Goal: Navigation & Orientation: Find specific page/section

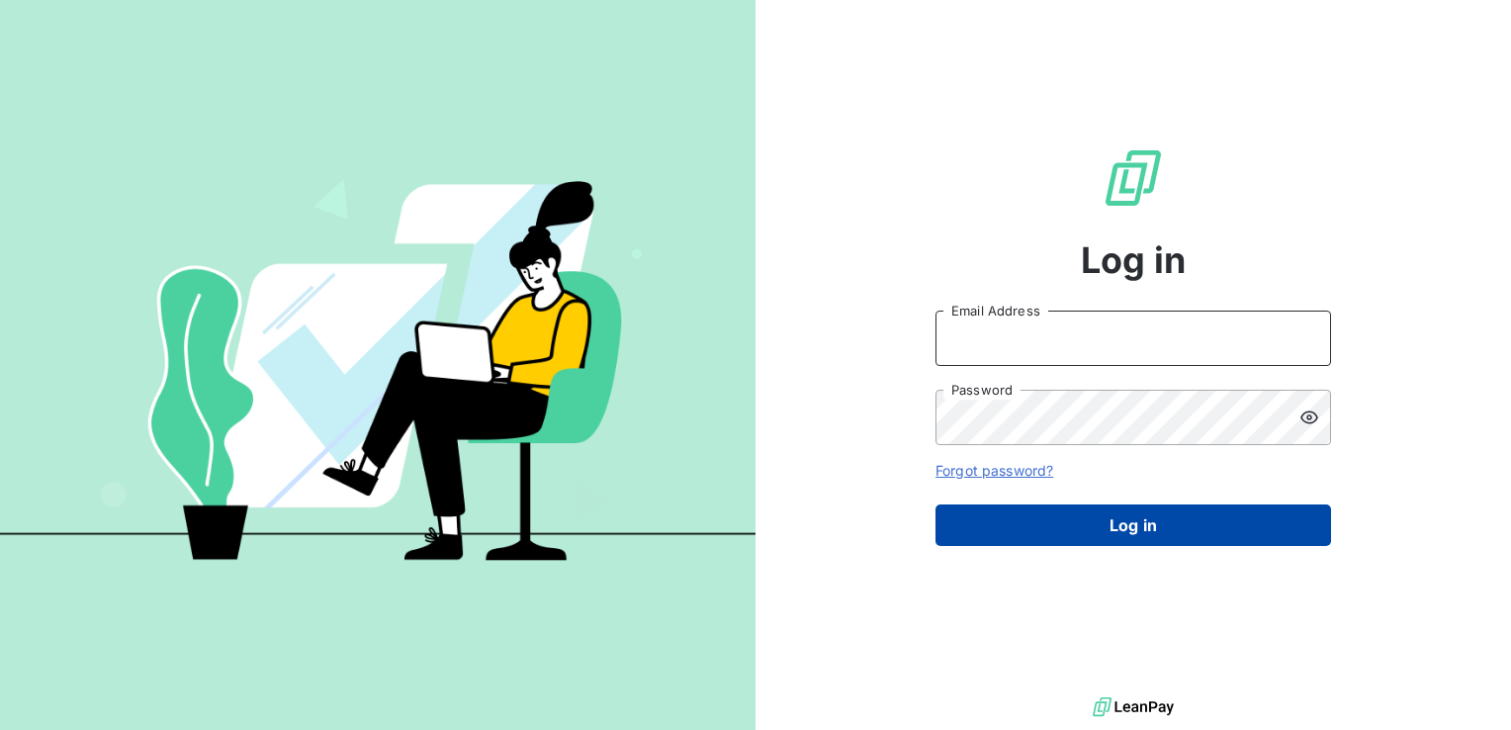
type input "[DOMAIN_NAME][EMAIL_ADDRESS][DOMAIN_NAME]"
click at [1065, 527] on button "Log in" at bounding box center [1134, 525] width 396 height 42
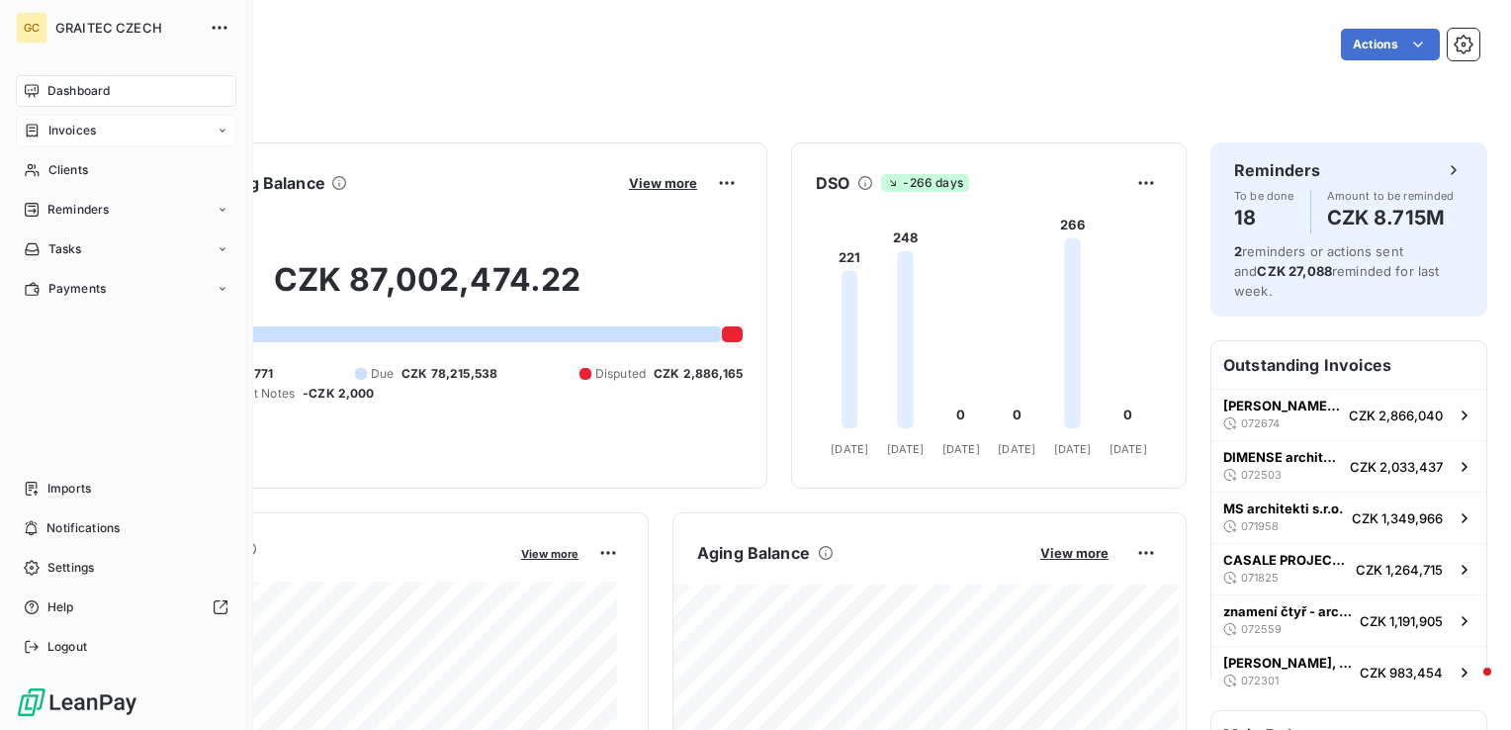
click at [28, 125] on icon at bounding box center [33, 130] width 12 height 13
click at [45, 97] on div "Dashboard" at bounding box center [126, 91] width 221 height 32
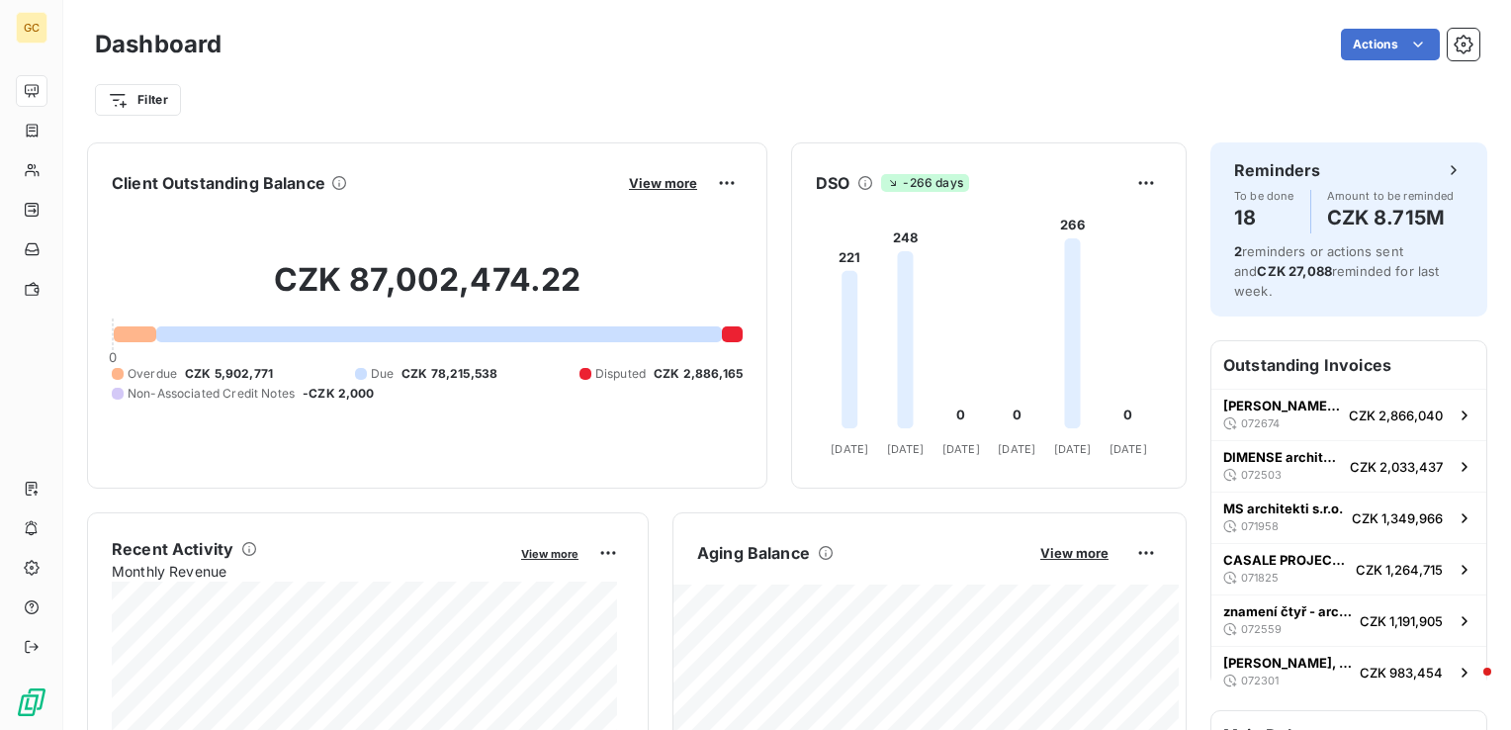
click at [1463, 55] on html "GC Dashboard Actions Filter Client Outstanding Balance View more CZK 87,002,474…" at bounding box center [755, 365] width 1511 height 730
click at [1463, 55] on button "button" at bounding box center [1464, 45] width 32 height 32
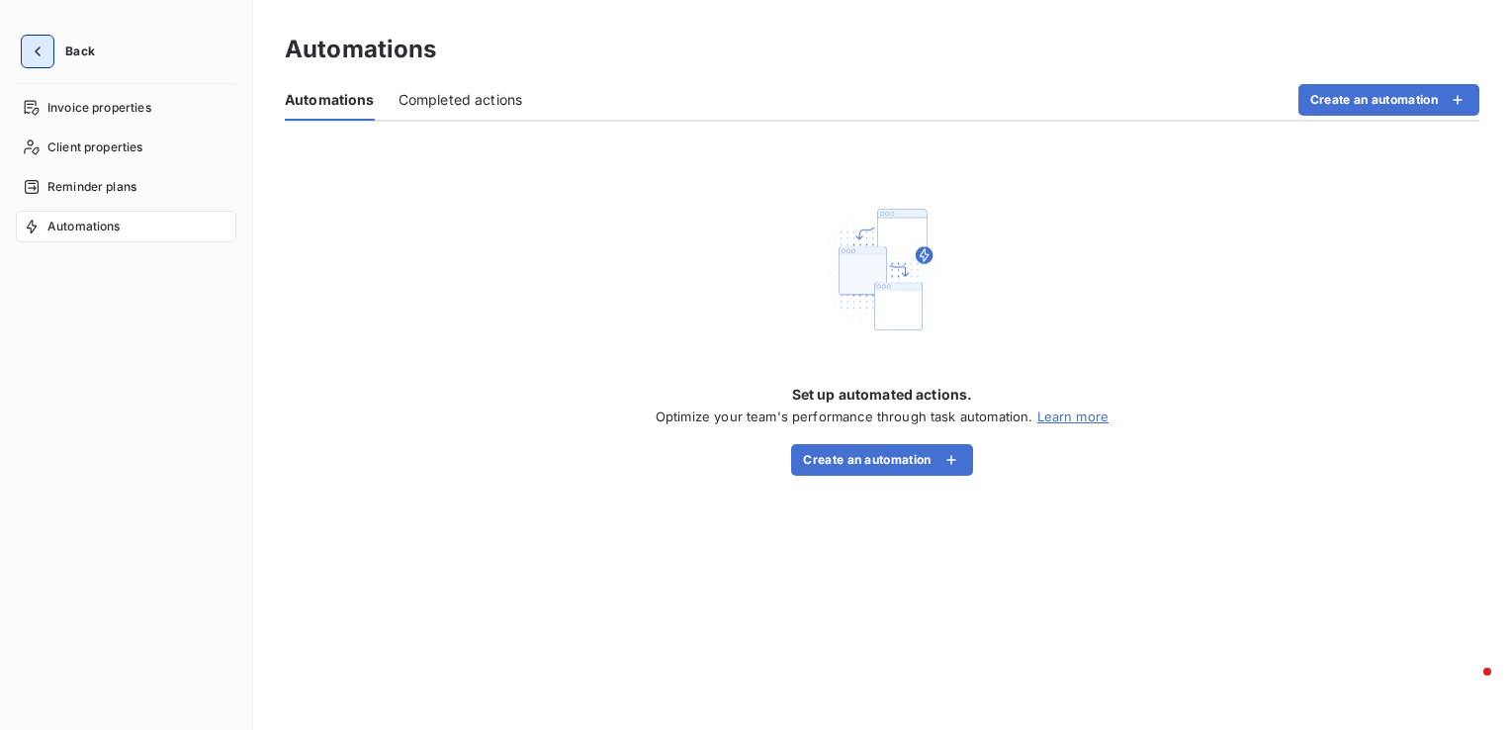
click at [36, 58] on icon "button" at bounding box center [38, 52] width 20 height 20
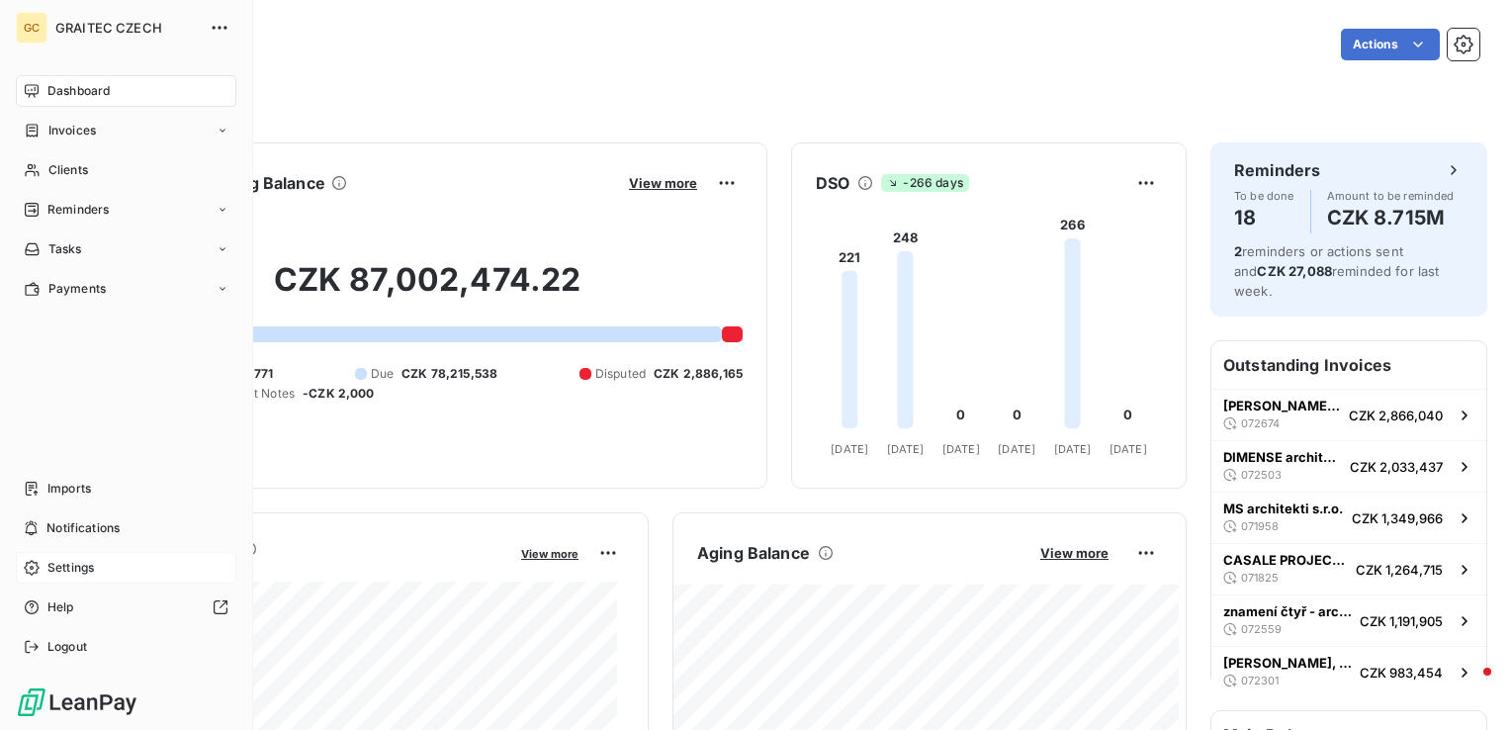
click at [71, 576] on span "Settings" at bounding box center [70, 568] width 46 height 18
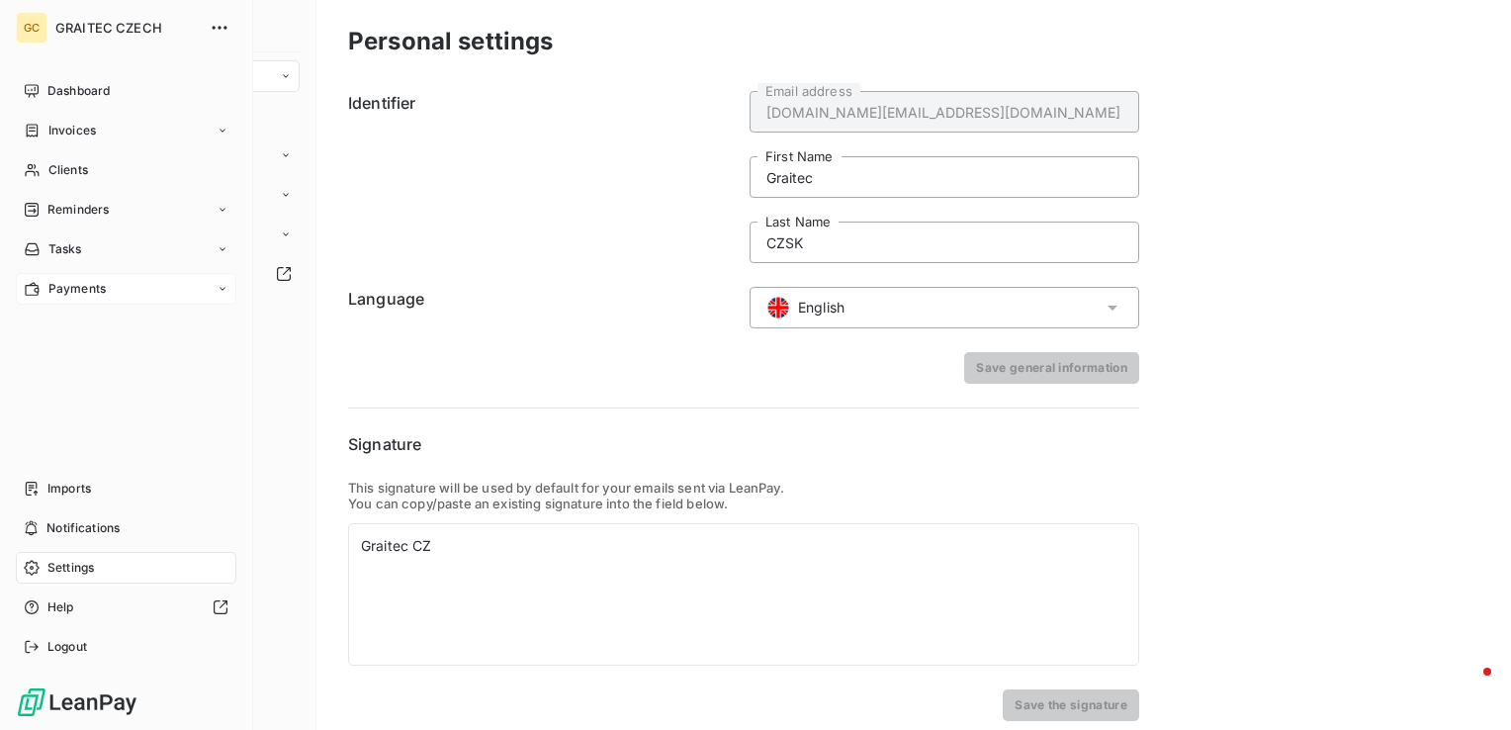
click at [107, 297] on div "Payments" at bounding box center [126, 289] width 221 height 32
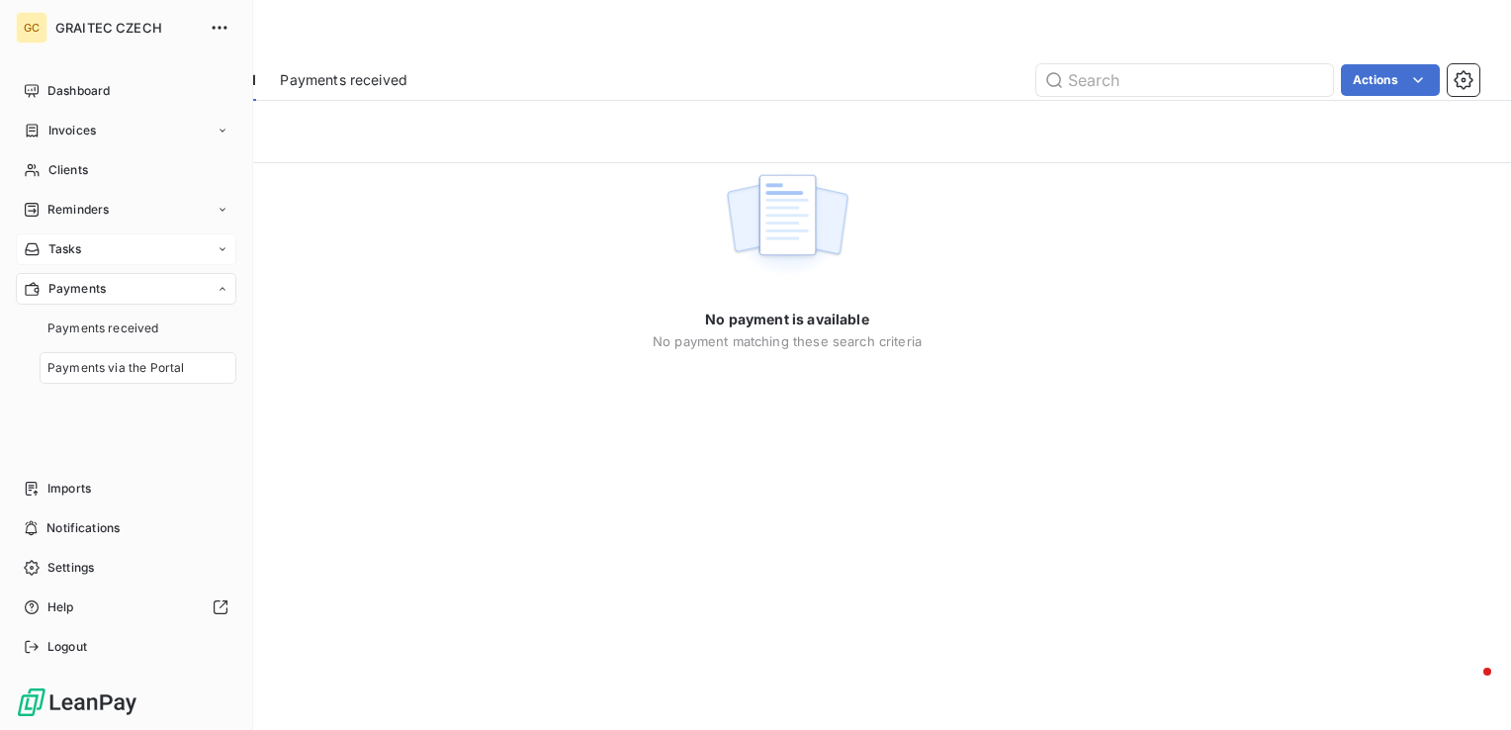
click at [95, 253] on div "Tasks" at bounding box center [126, 249] width 221 height 32
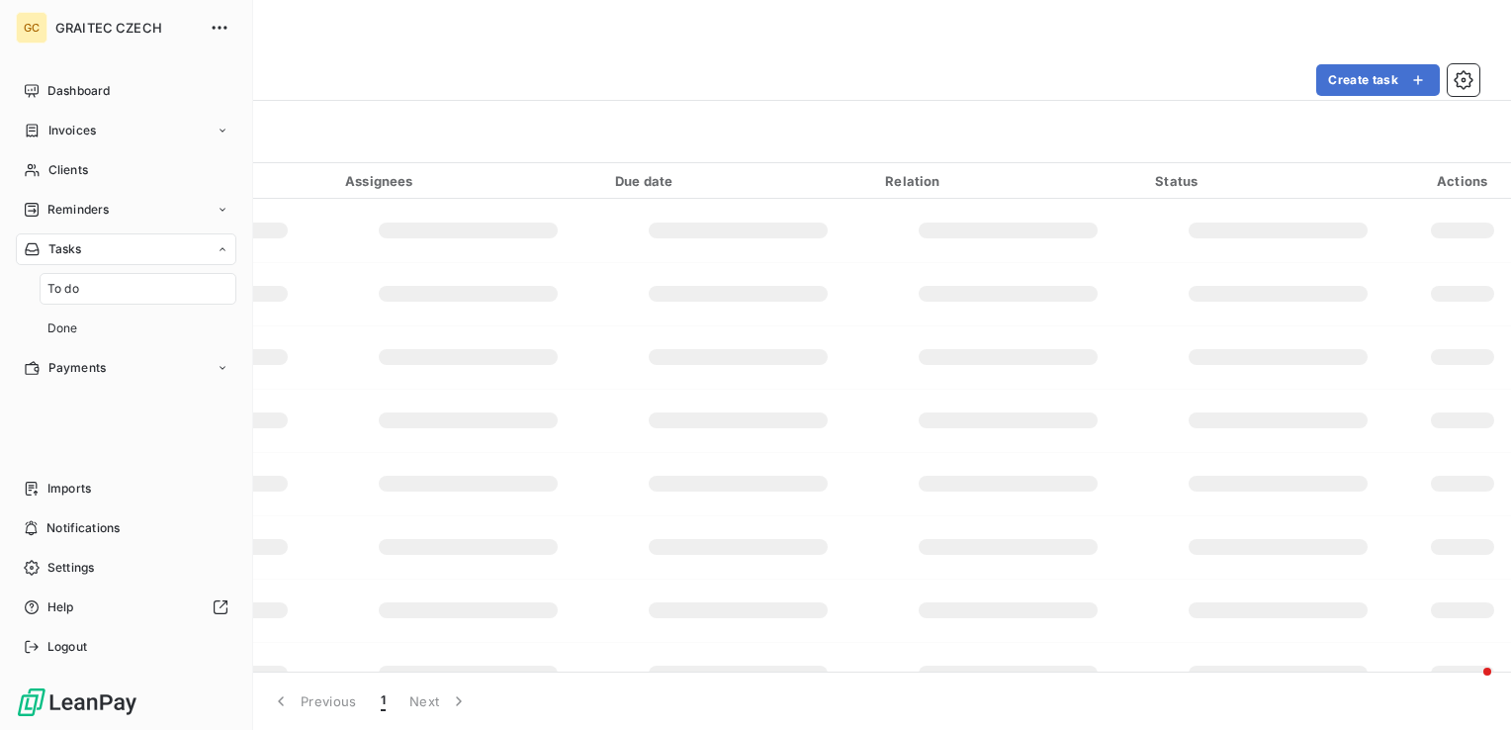
click at [91, 350] on nav "Dashboard Invoices Clients Reminders Tasks To do Done Payments" at bounding box center [126, 229] width 221 height 309
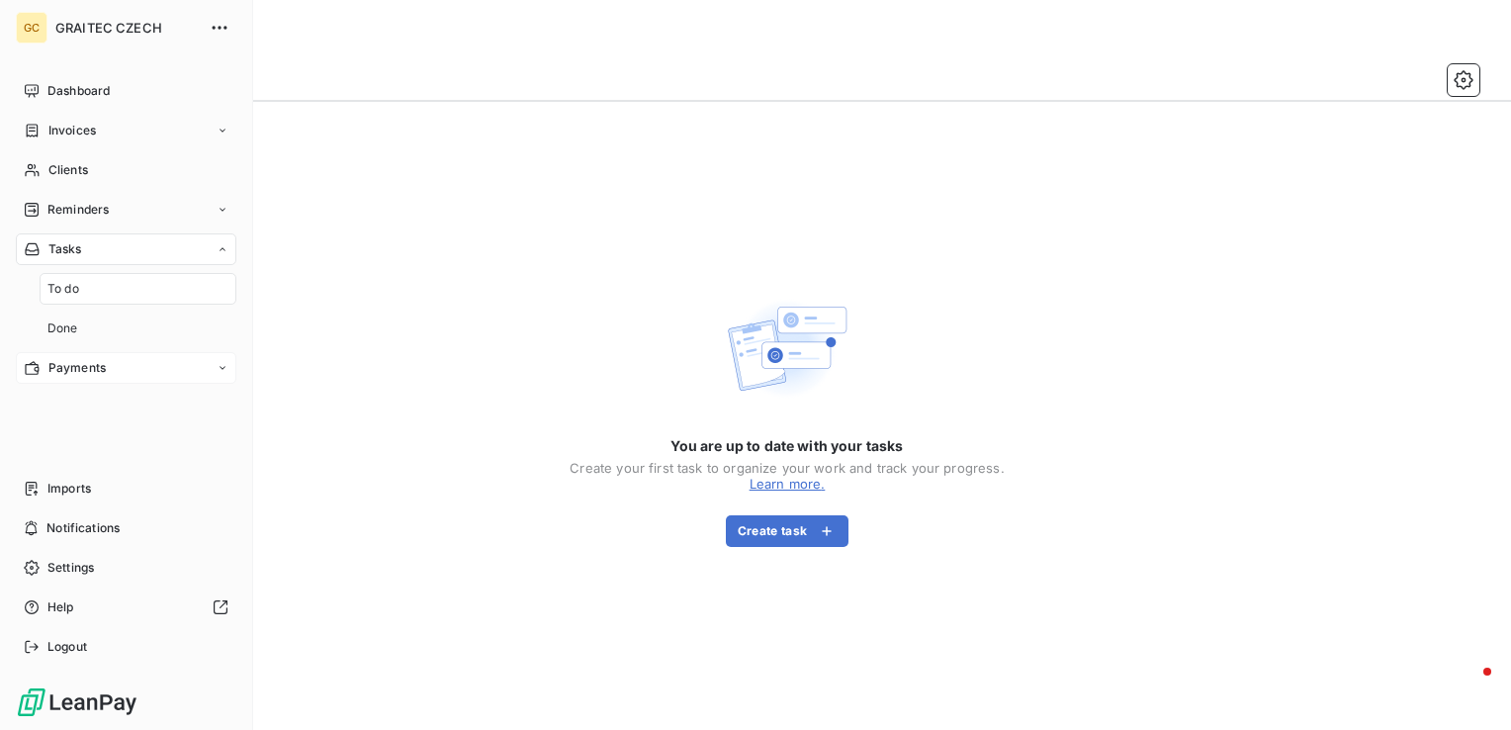
click at [129, 366] on div "Payments" at bounding box center [126, 368] width 221 height 32
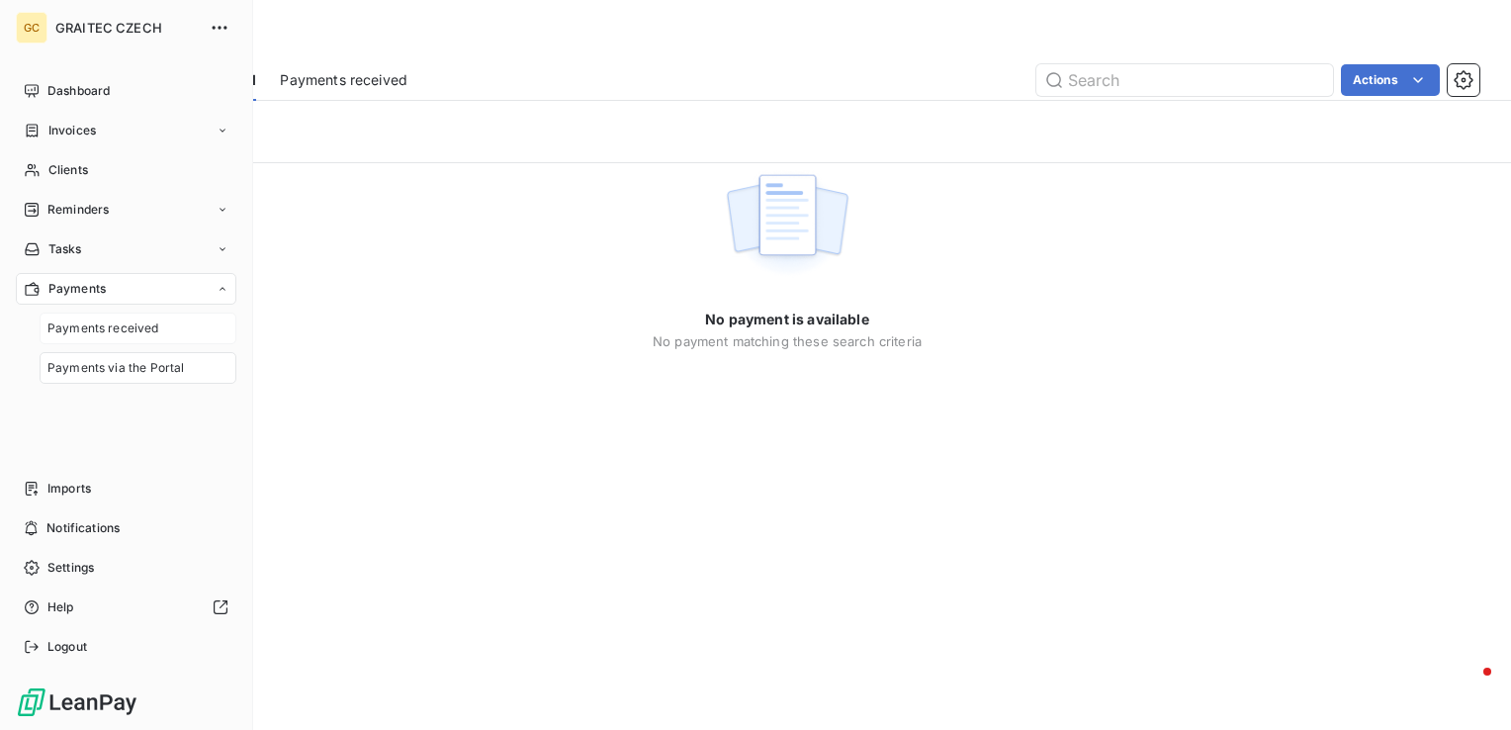
click at [103, 315] on div "Payments received" at bounding box center [138, 329] width 197 height 32
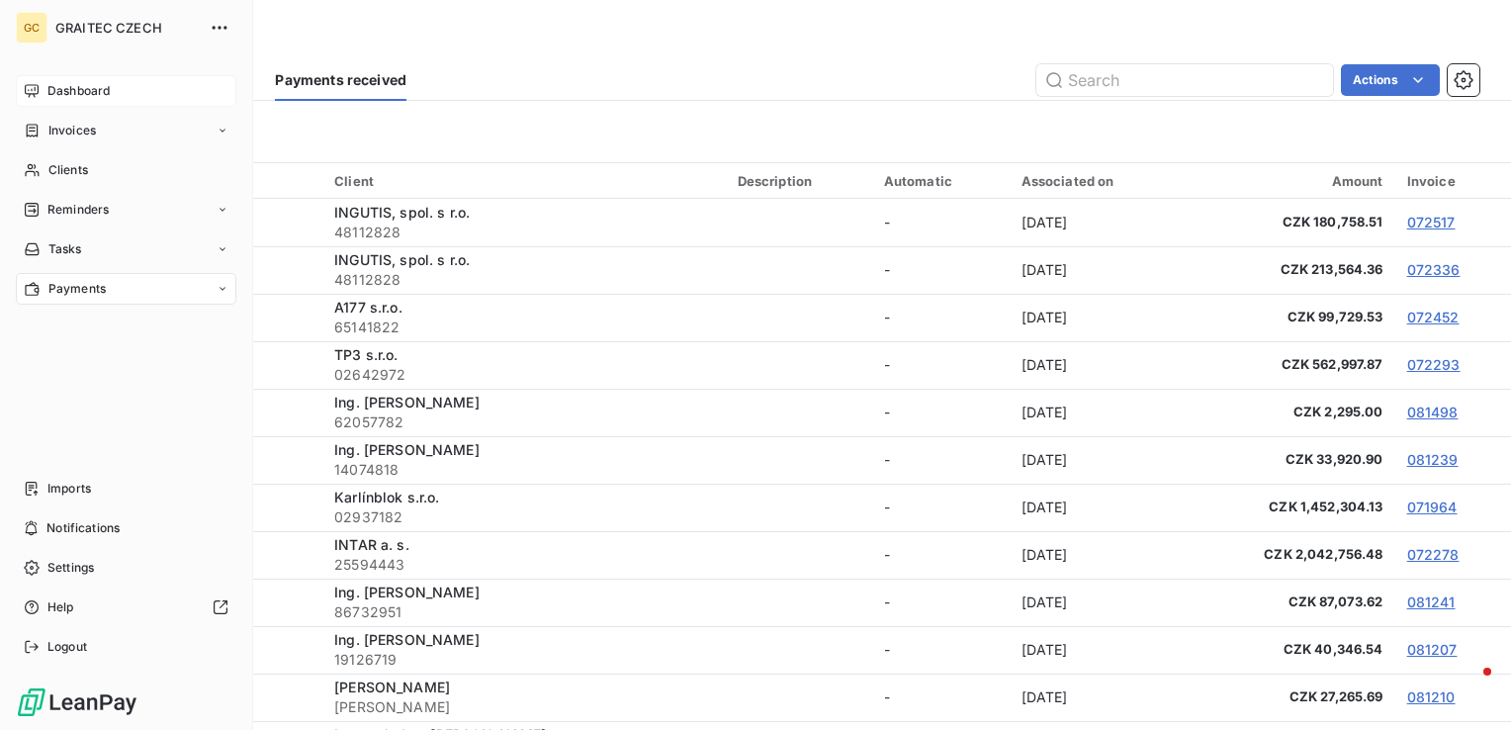
click at [36, 96] on icon at bounding box center [32, 91] width 16 height 16
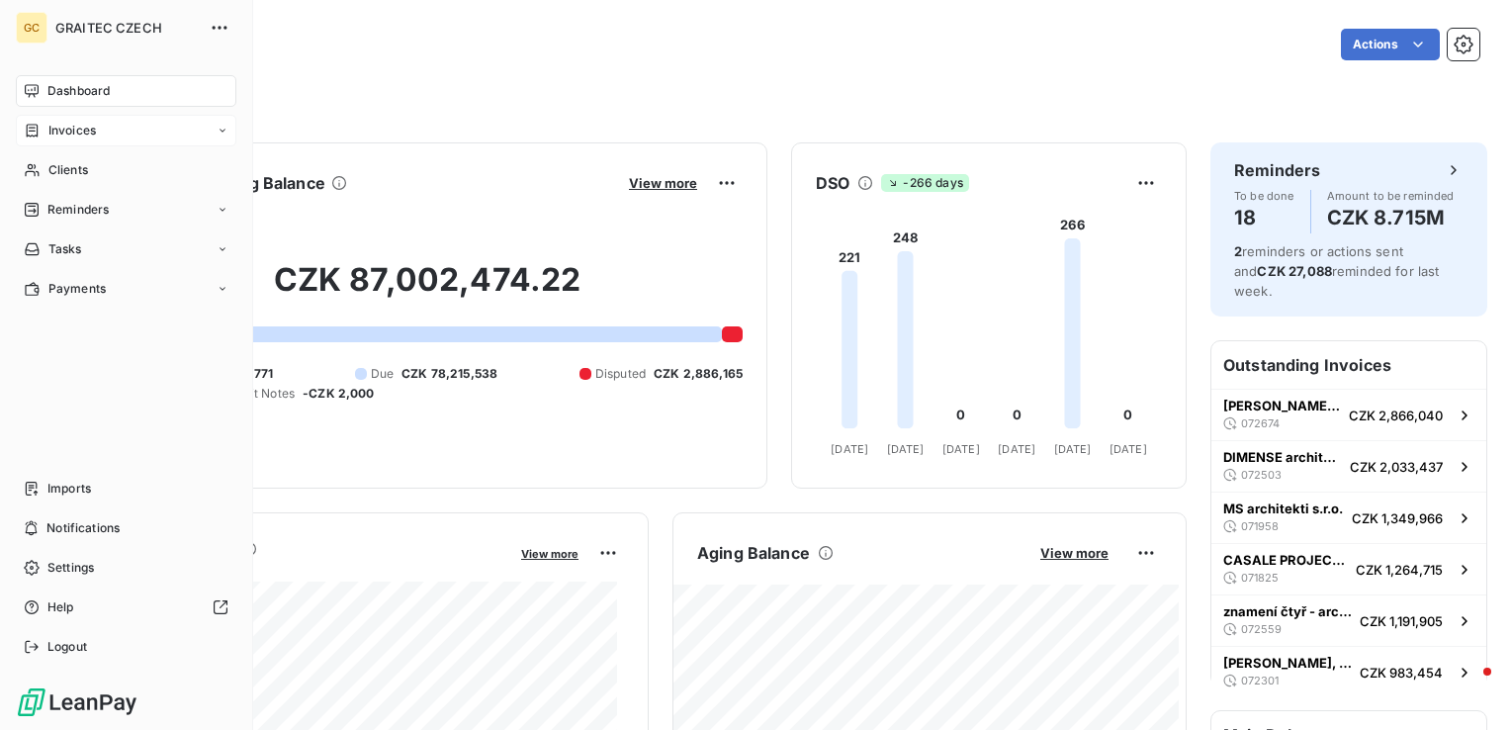
click at [33, 119] on div "Invoices" at bounding box center [126, 131] width 221 height 32
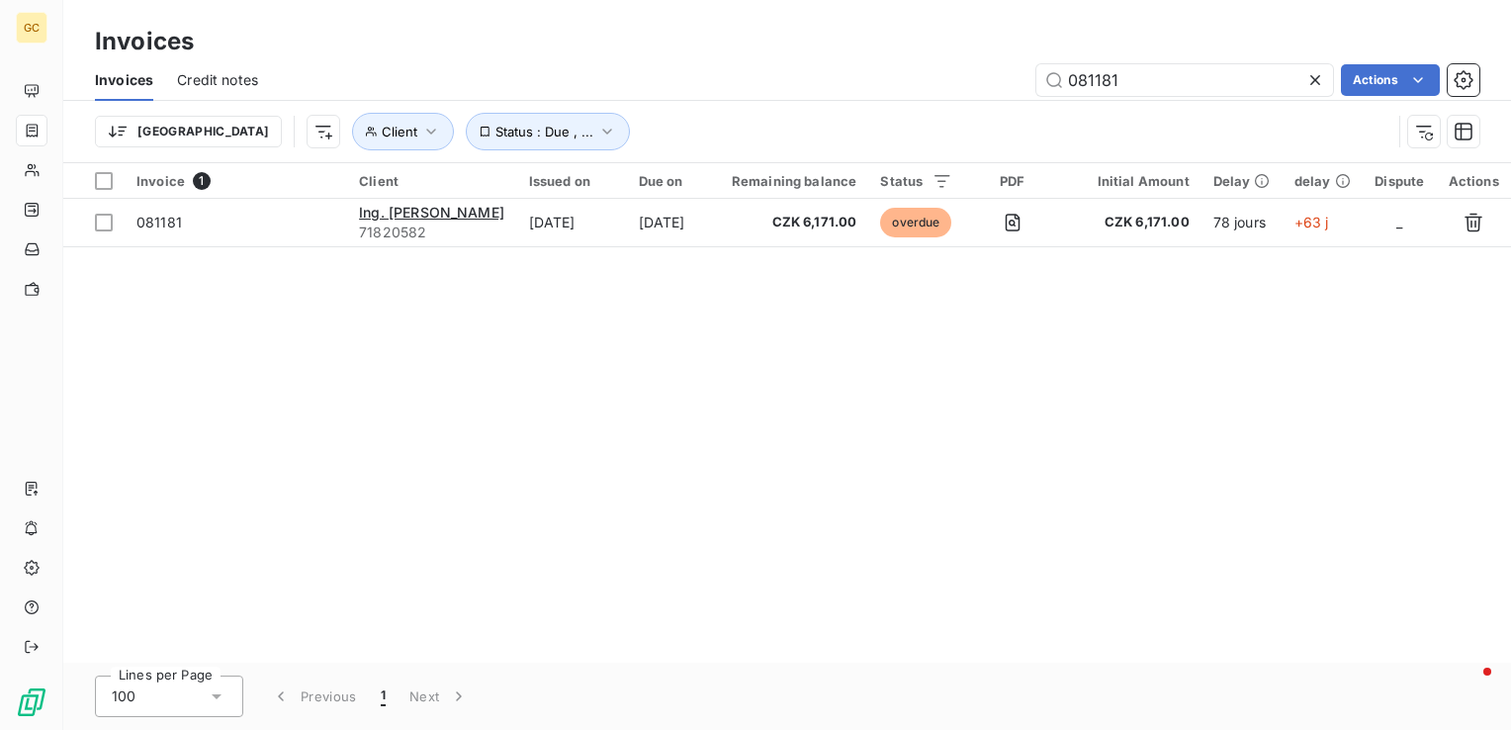
click at [1315, 73] on icon at bounding box center [1316, 80] width 20 height 20
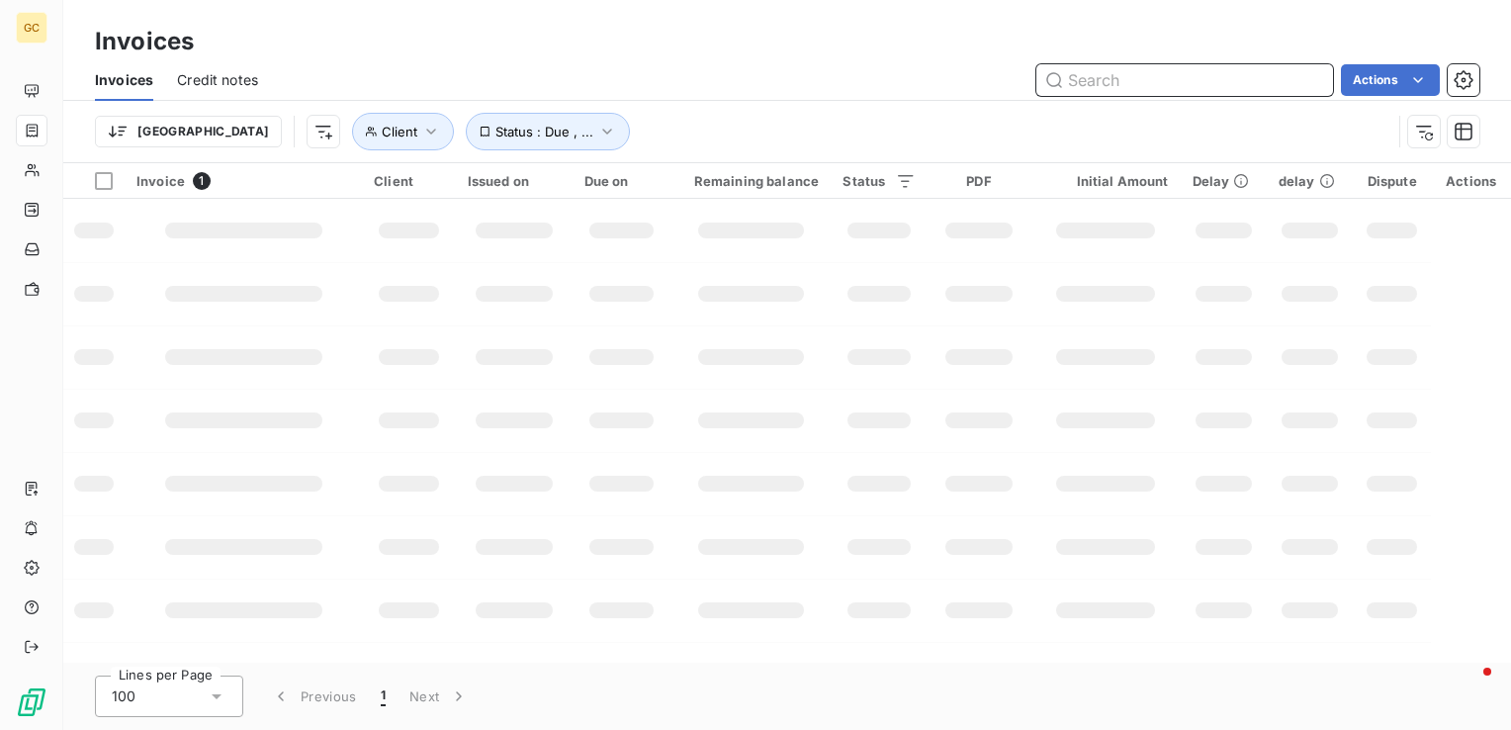
click at [1128, 82] on input "text" at bounding box center [1185, 80] width 297 height 32
paste input "250113"
type input "250113"
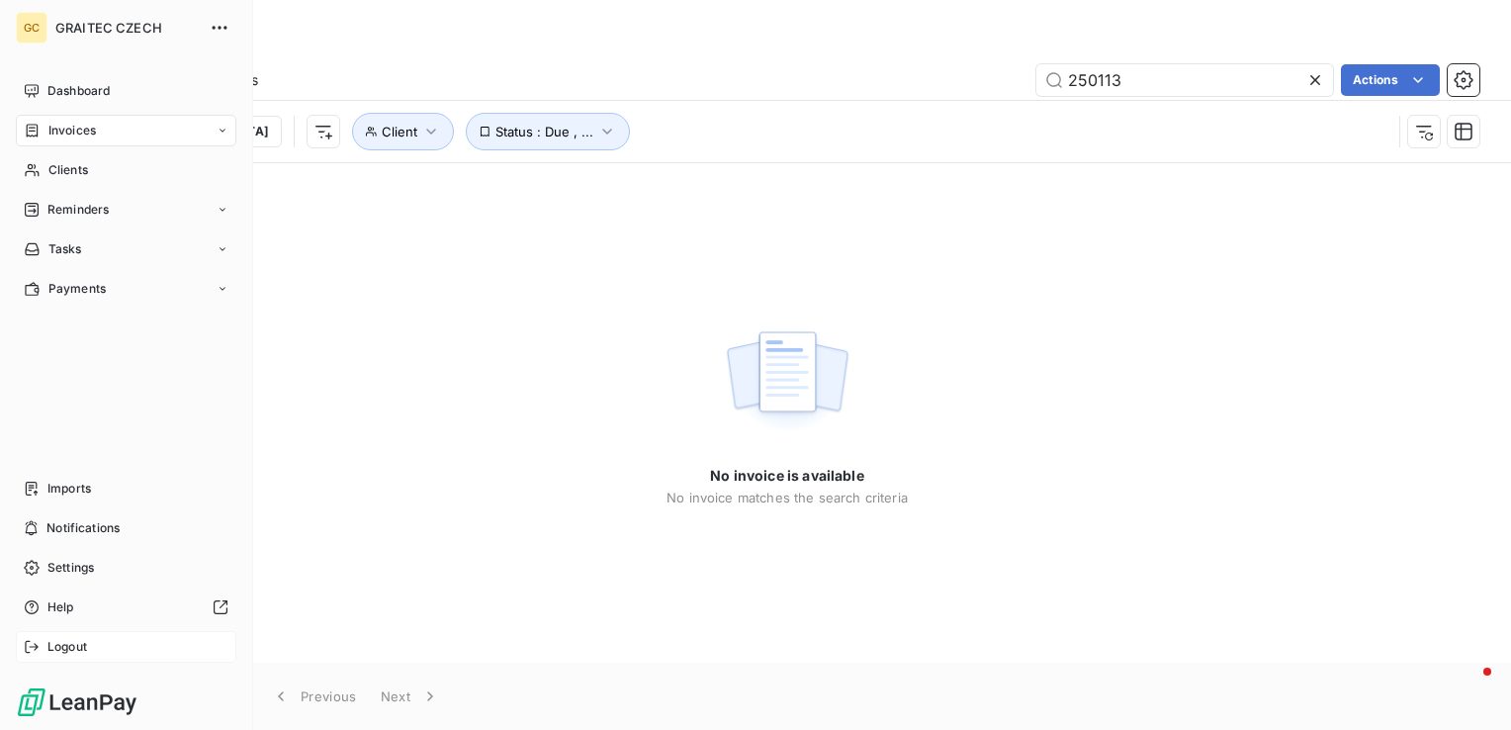
click at [50, 640] on span "Logout" at bounding box center [67, 647] width 40 height 18
